Goal: Find specific page/section: Find specific page/section

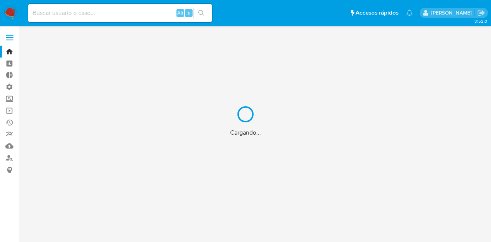
click at [9, 33] on div "Cargando..." at bounding box center [245, 121] width 491 height 242
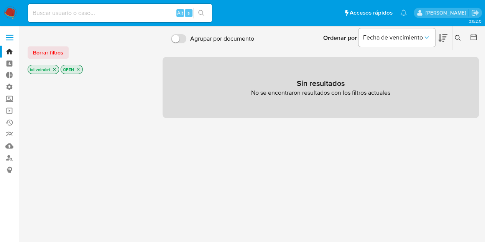
click at [12, 37] on span at bounding box center [10, 37] width 8 height 1
click at [0, 0] on input "checkbox" at bounding box center [0, 0] width 0 height 0
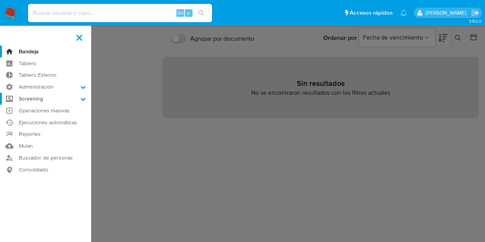
click at [38, 97] on label "Screening" at bounding box center [45, 99] width 91 height 12
click at [0, 0] on input "Screening" at bounding box center [0, 0] width 0 height 0
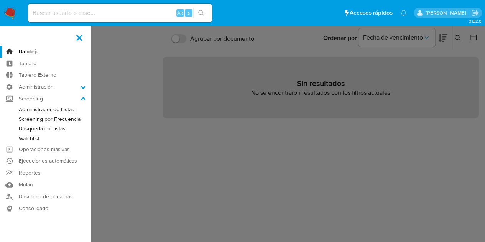
click at [58, 128] on link "Búsqueda en Listas" at bounding box center [45, 129] width 91 height 10
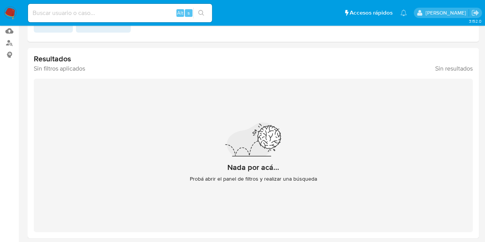
scroll to position [116, 0]
